Goal: Information Seeking & Learning: Learn about a topic

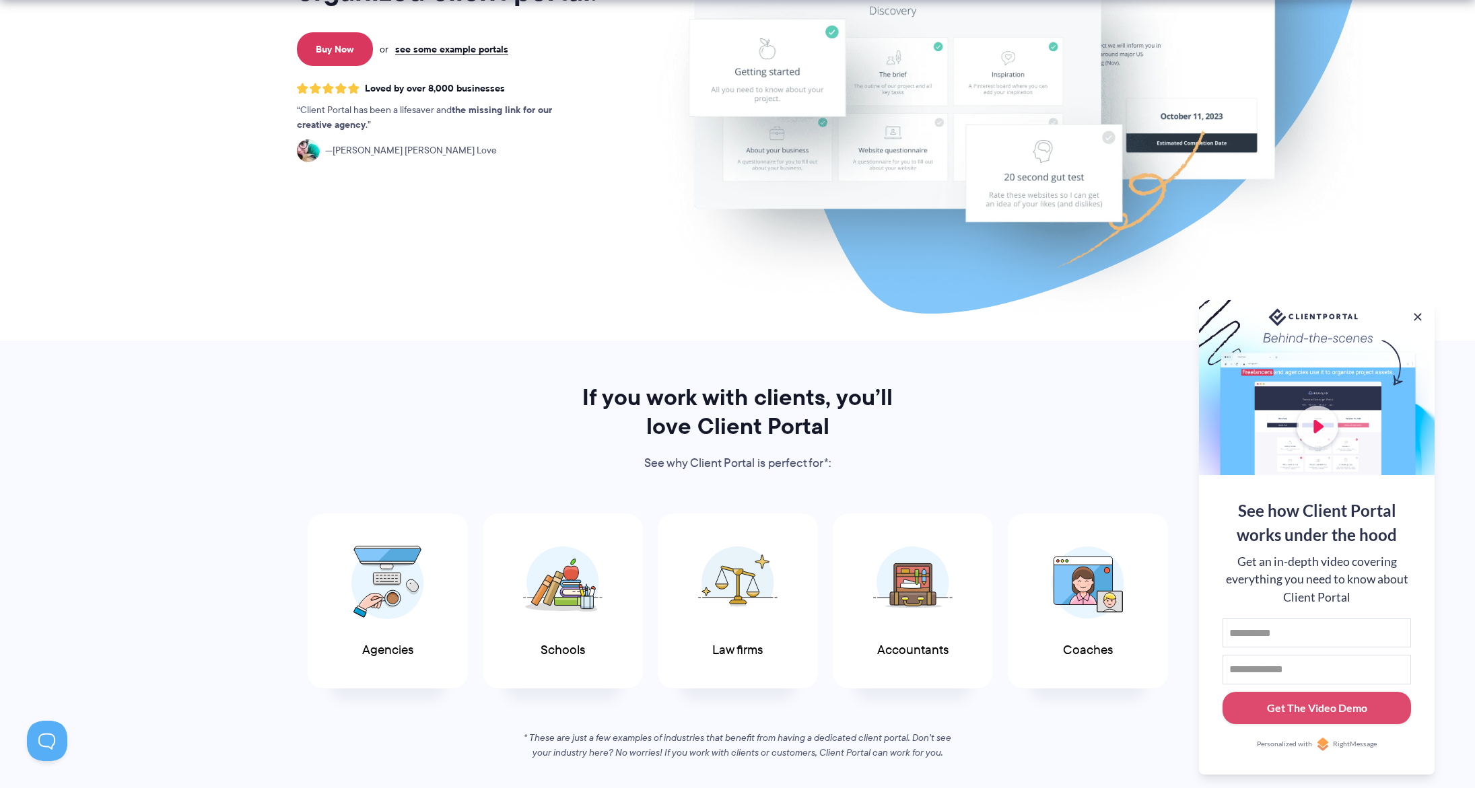
scroll to position [523, 0]
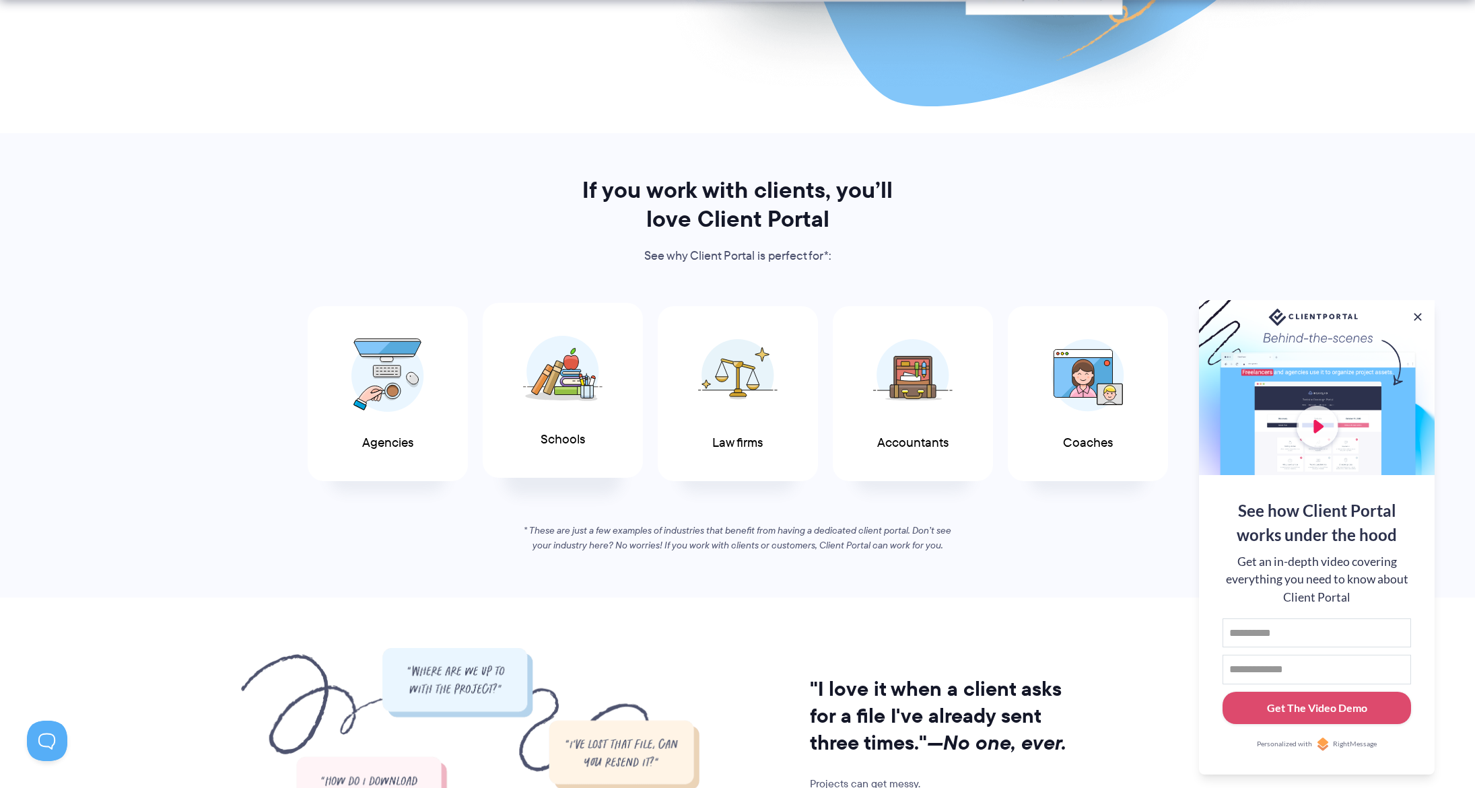
click at [545, 446] on span "Schools" at bounding box center [563, 440] width 44 height 14
click at [398, 407] on img at bounding box center [387, 372] width 73 height 74
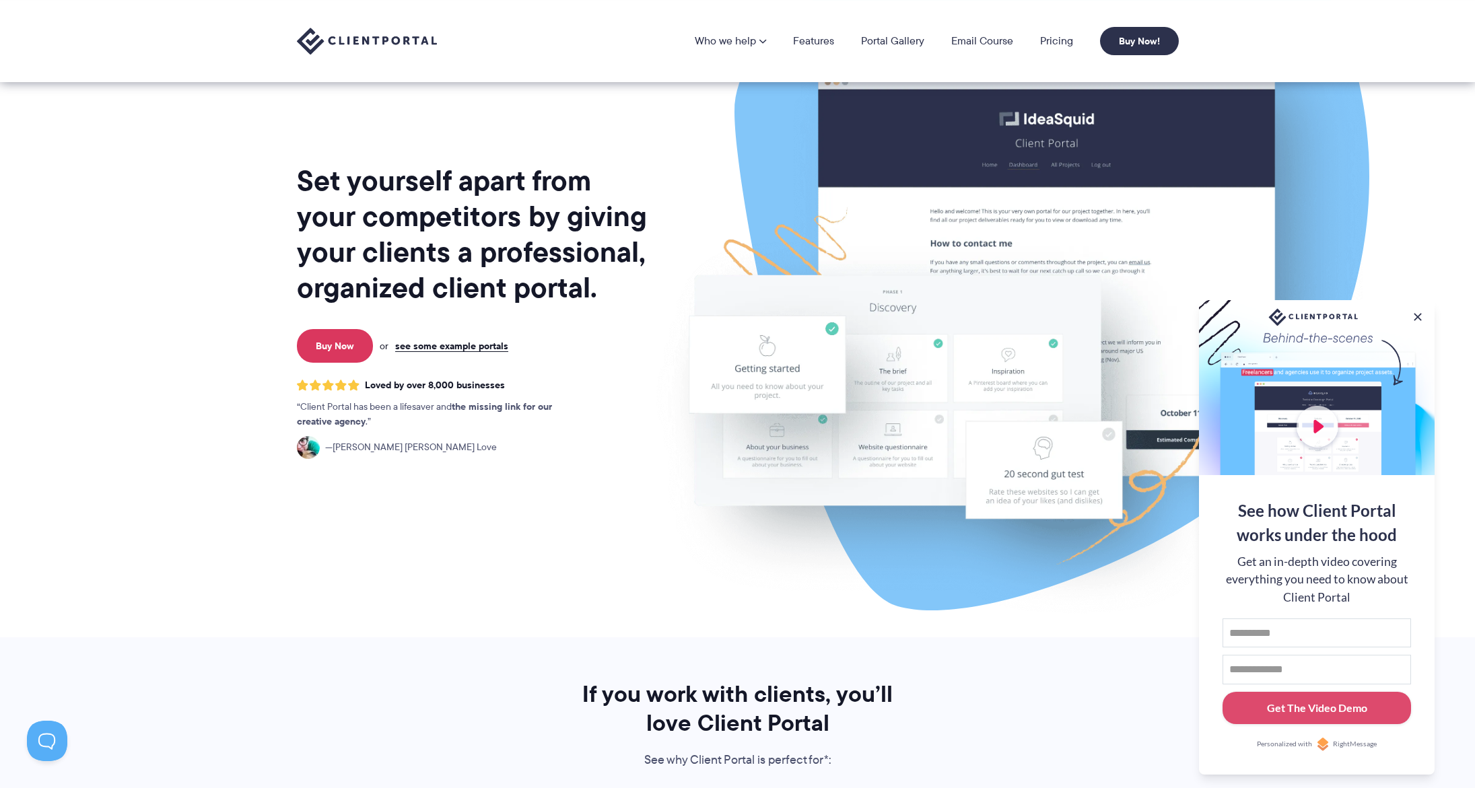
scroll to position [0, 0]
